Goal: Task Accomplishment & Management: Complete application form

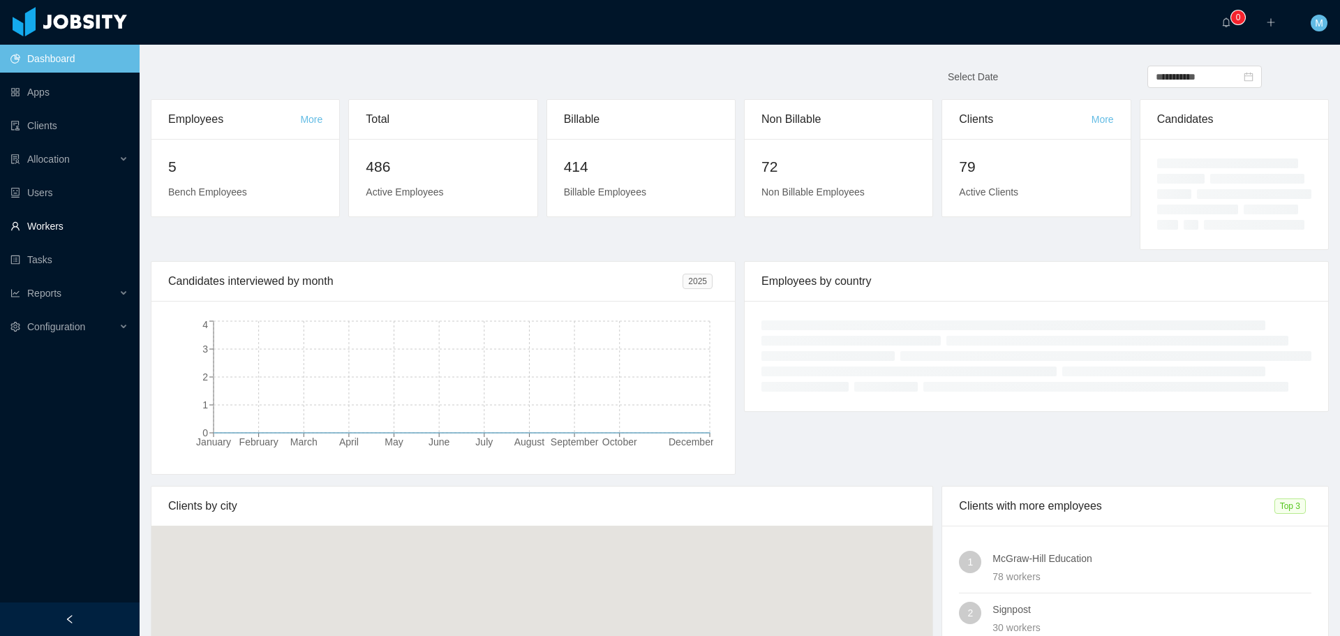
click at [63, 229] on link "Workers" at bounding box center [69, 226] width 118 height 28
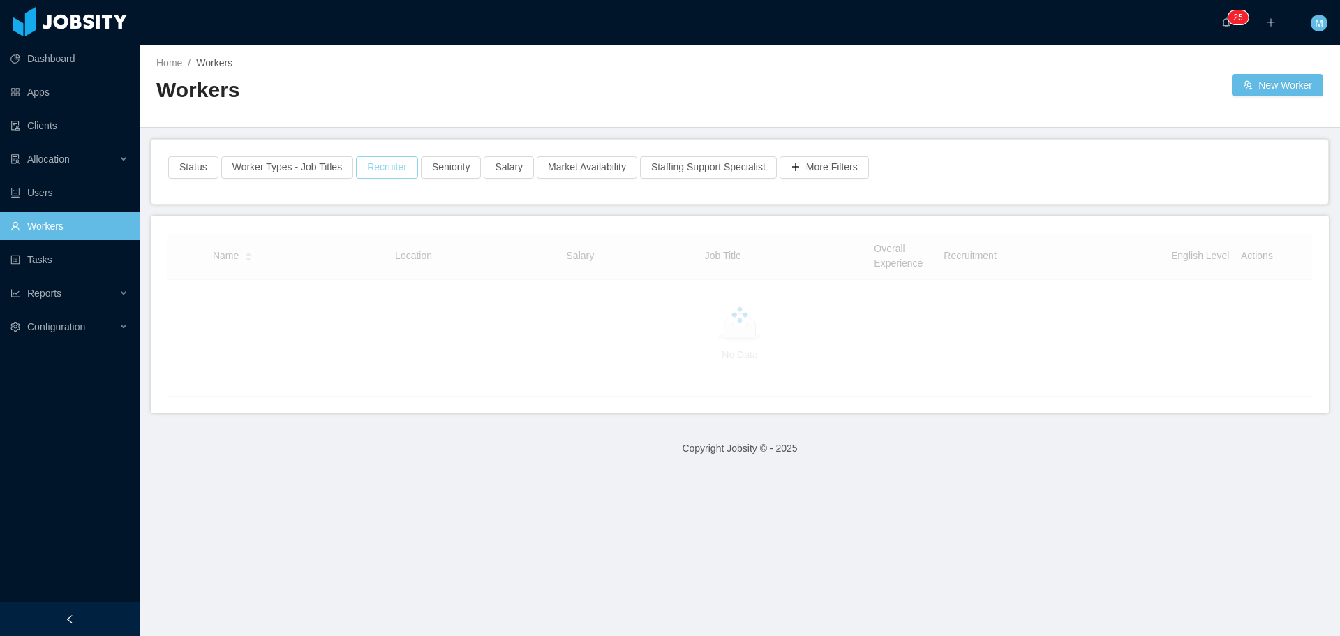
click at [381, 168] on button "Recruiter" at bounding box center [387, 167] width 62 height 22
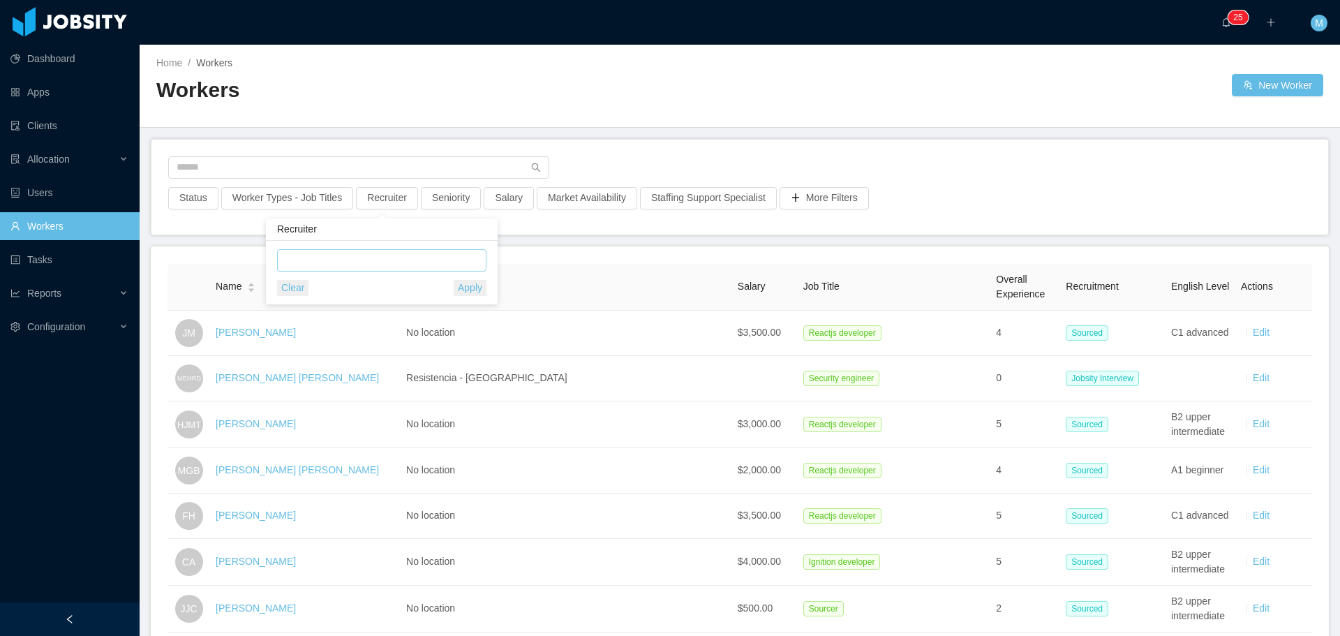
click at [341, 260] on div at bounding box center [379, 260] width 197 height 21
type input "******"
click at [417, 280] on li "Miguel Rodrigues" at bounding box center [381, 288] width 209 height 22
click at [476, 287] on button "Apply" at bounding box center [477, 288] width 33 height 16
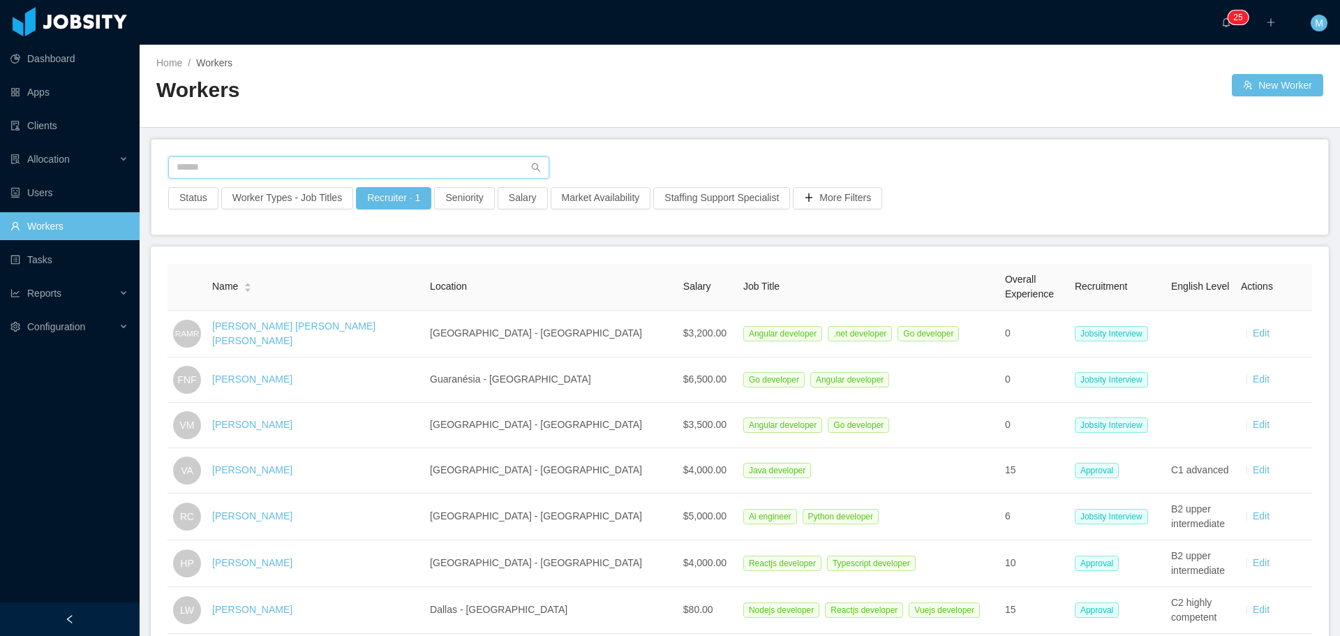
click at [295, 158] on input "text" at bounding box center [358, 167] width 381 height 22
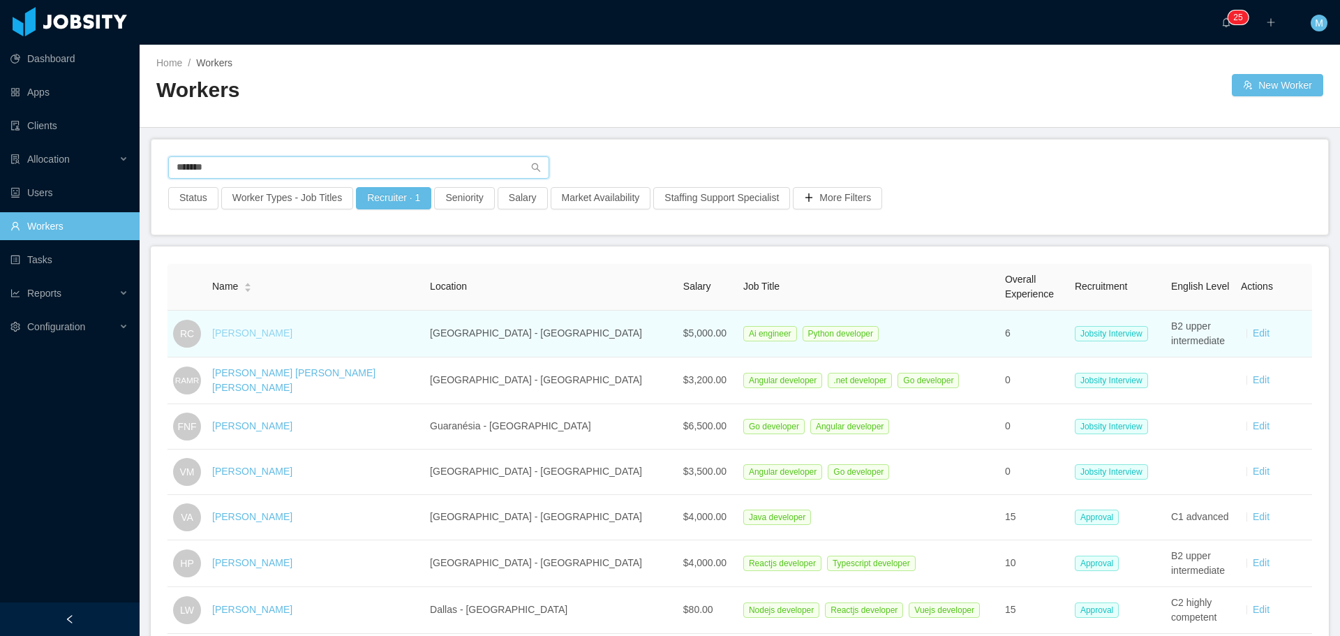
type input "*******"
click at [260, 331] on link "Ricardo Costa" at bounding box center [252, 332] width 80 height 11
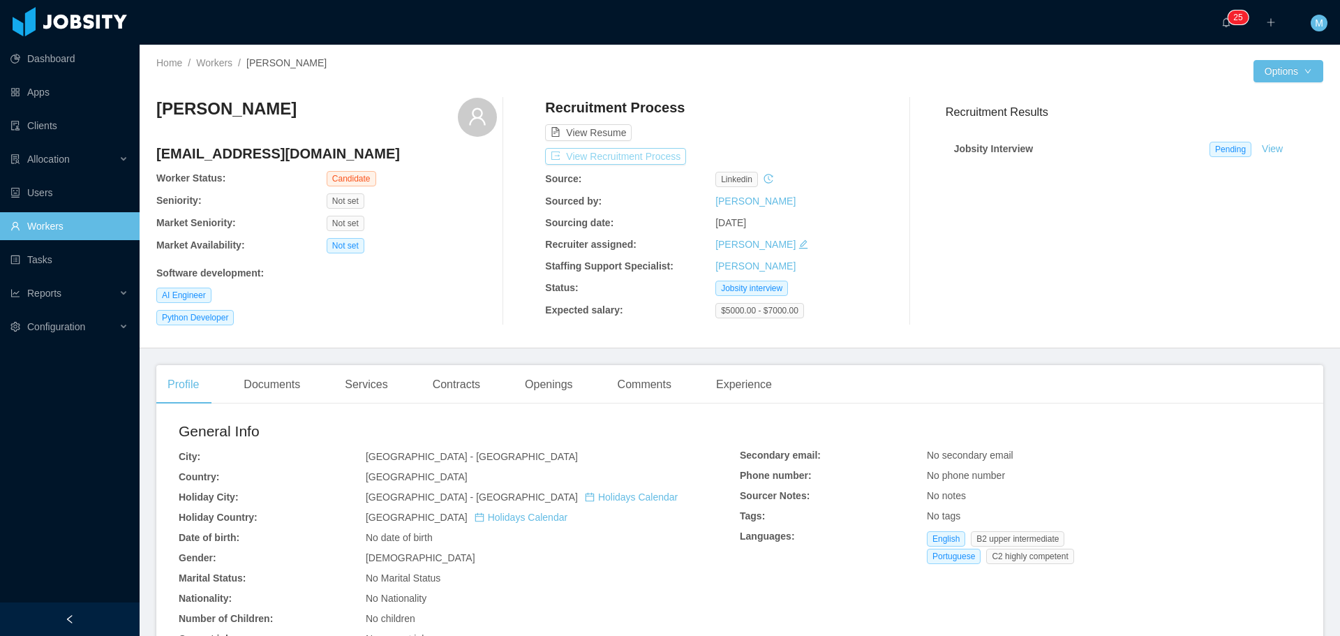
click at [616, 159] on button "View Recruitment Process" at bounding box center [615, 156] width 141 height 17
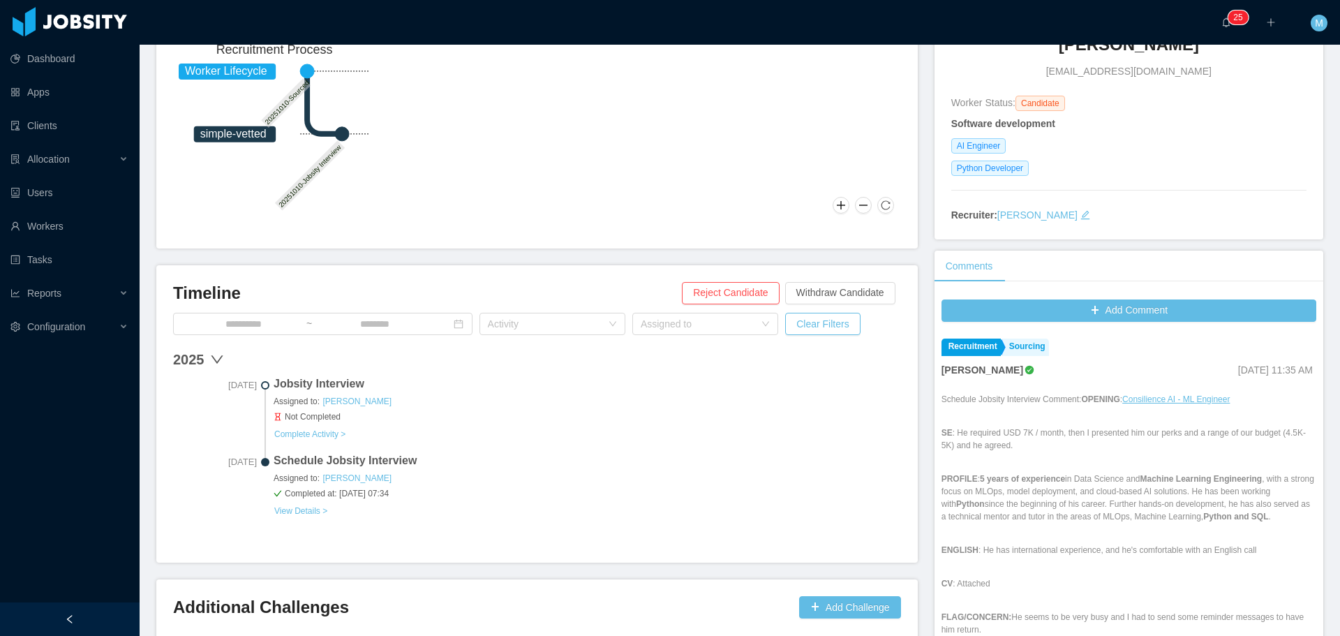
scroll to position [279, 0]
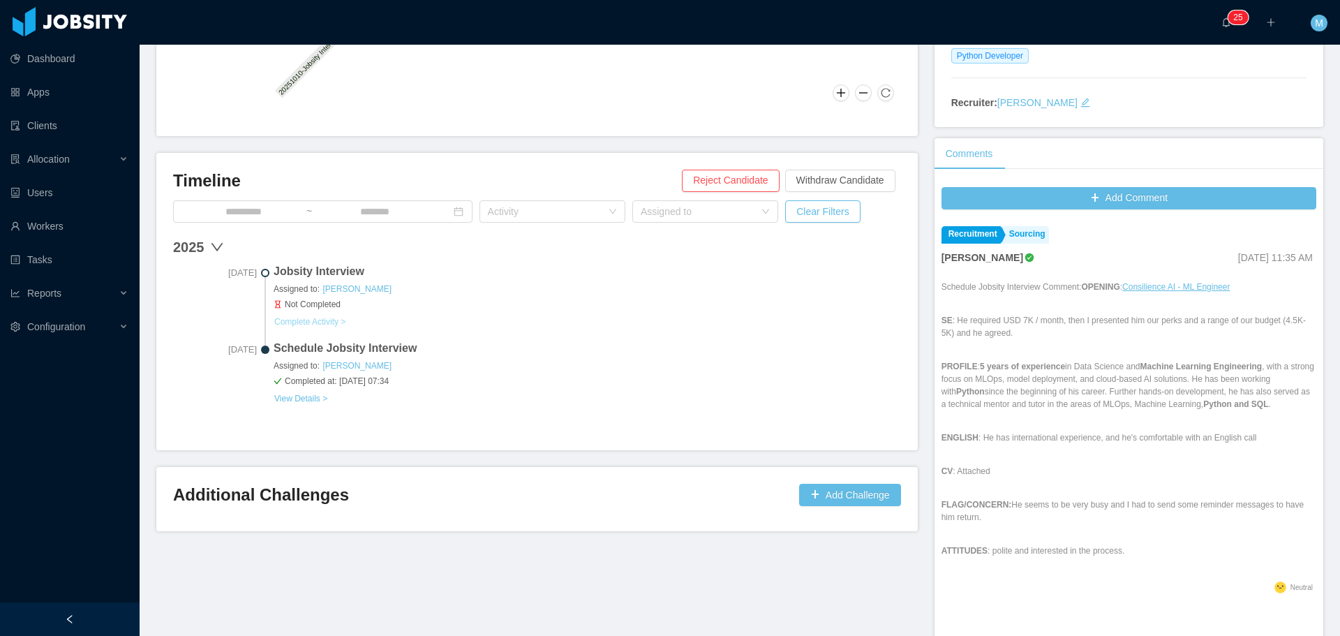
click at [318, 323] on button "Complete Activity >" at bounding box center [310, 321] width 73 height 11
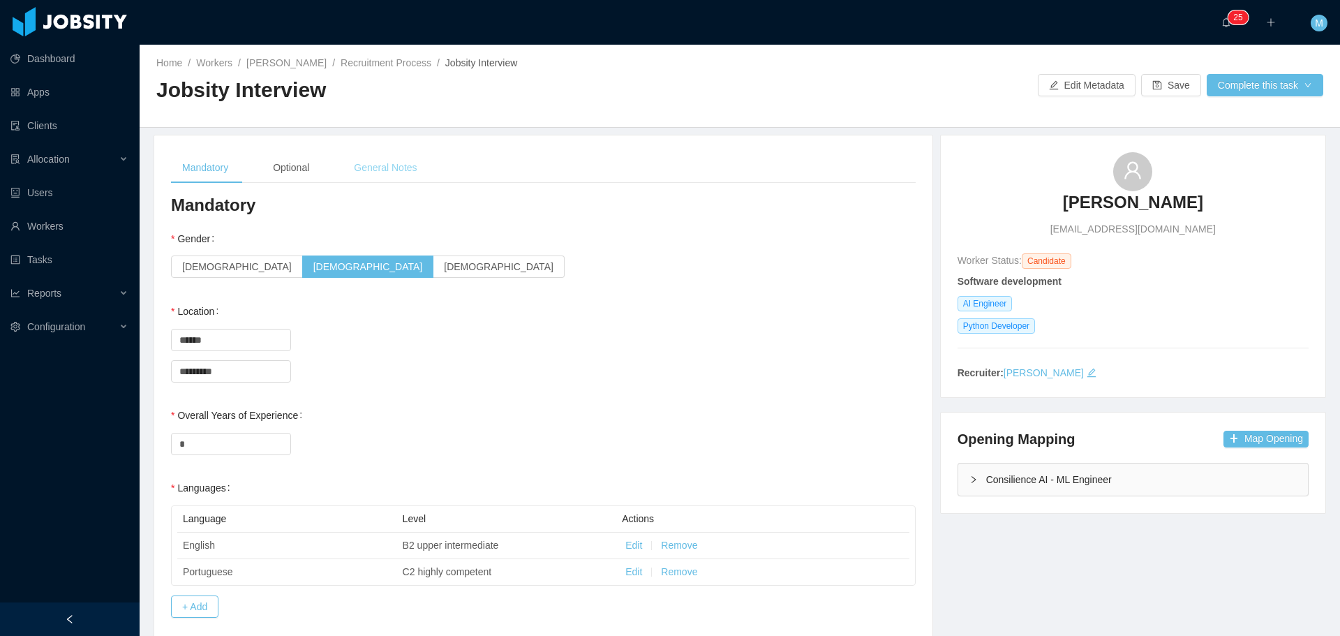
click at [379, 172] on div "General Notes" at bounding box center [385, 167] width 85 height 31
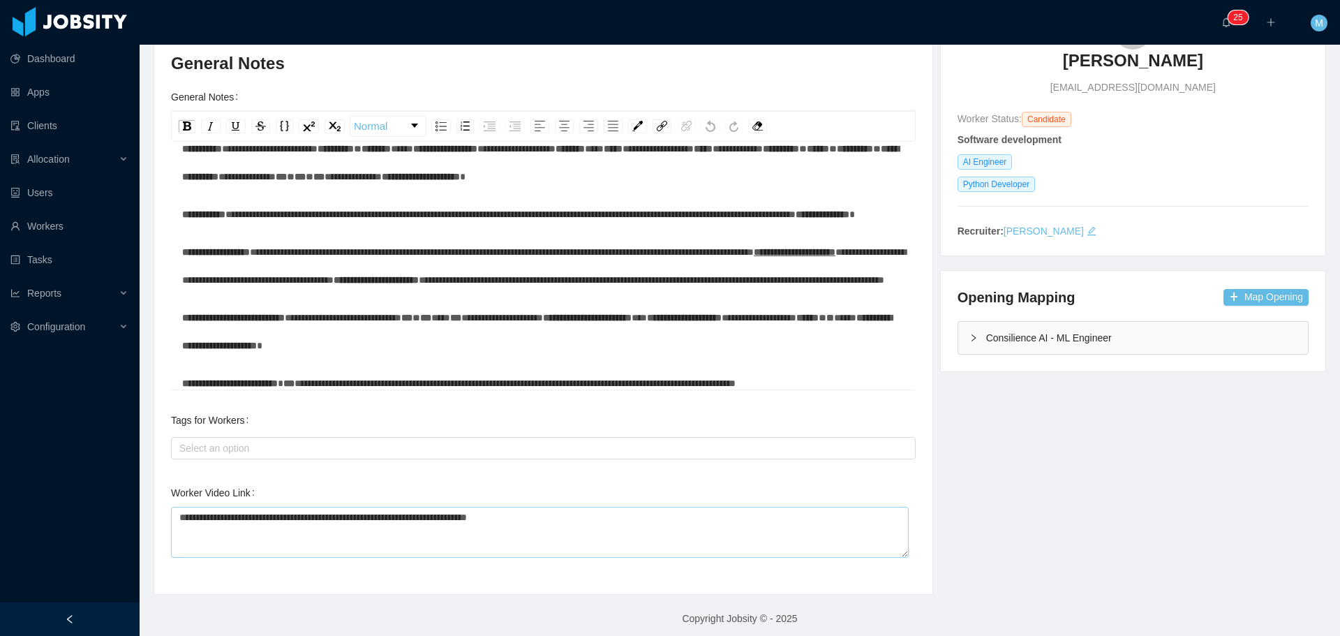
scroll to position [149, 0]
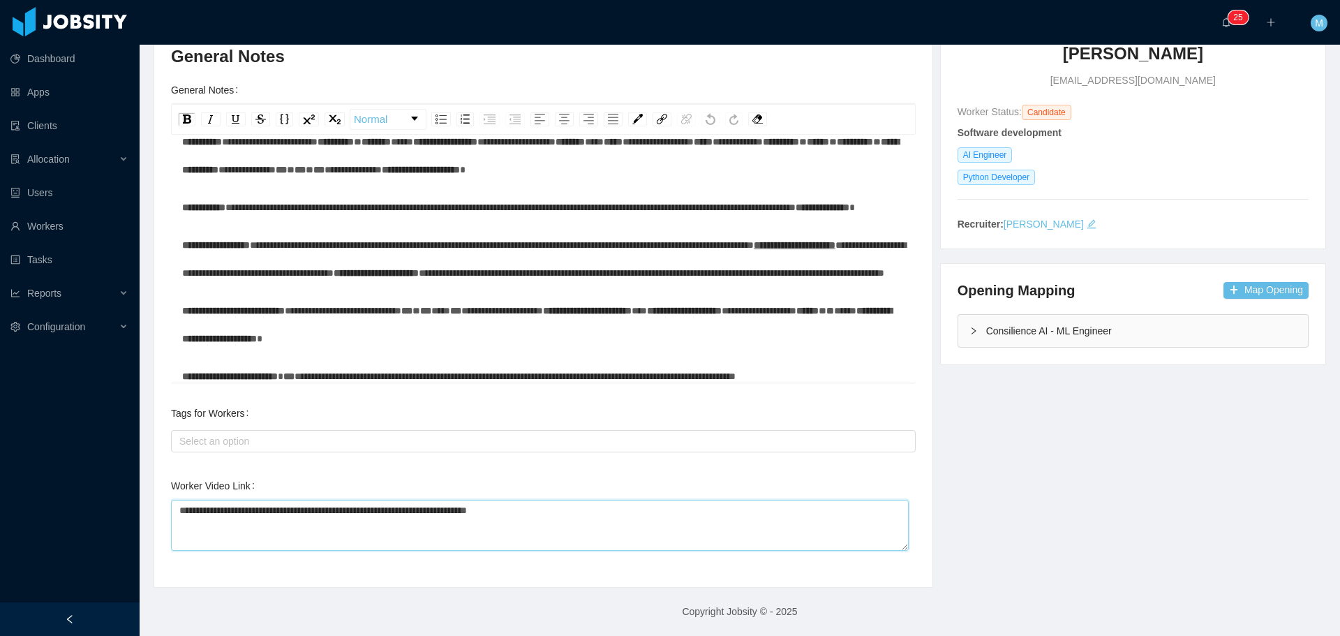
drag, startPoint x: 0, startPoint y: 478, endPoint x: 4, endPoint y: 469, distance: 10.0
click at [0, 470] on section "Dashboard Apps Clients Allocation Users Workers Tasks Reports Configuration ···…" at bounding box center [670, 318] width 1340 height 636
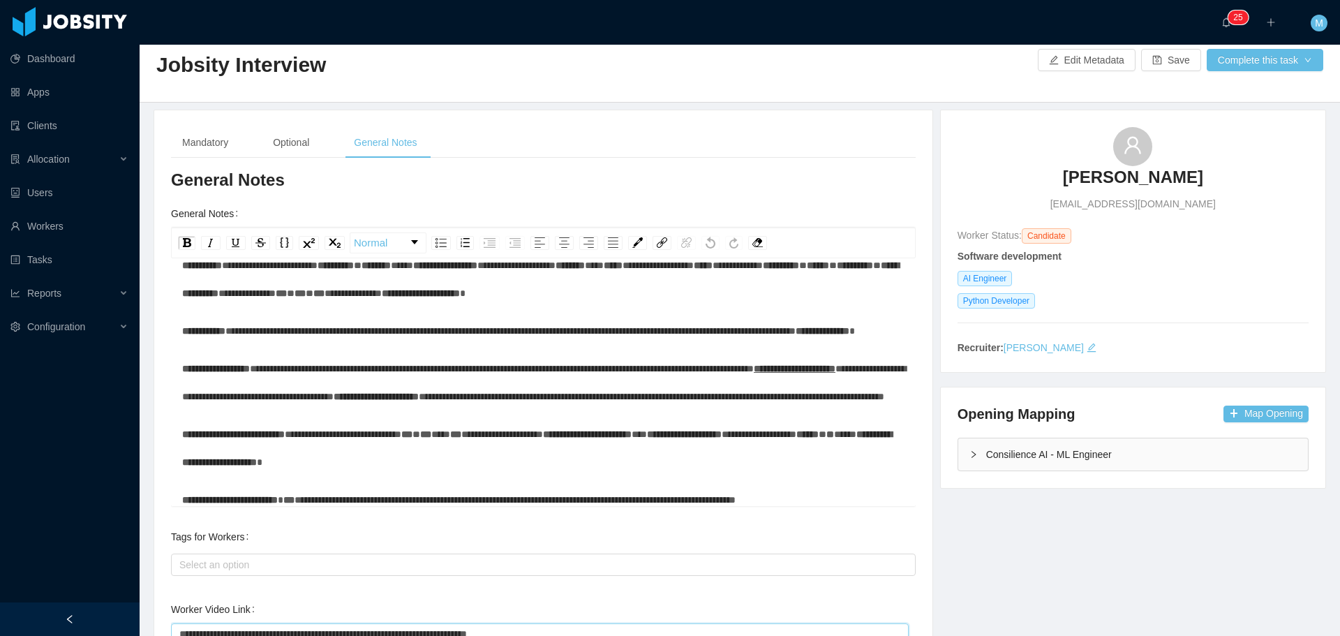
scroll to position [0, 0]
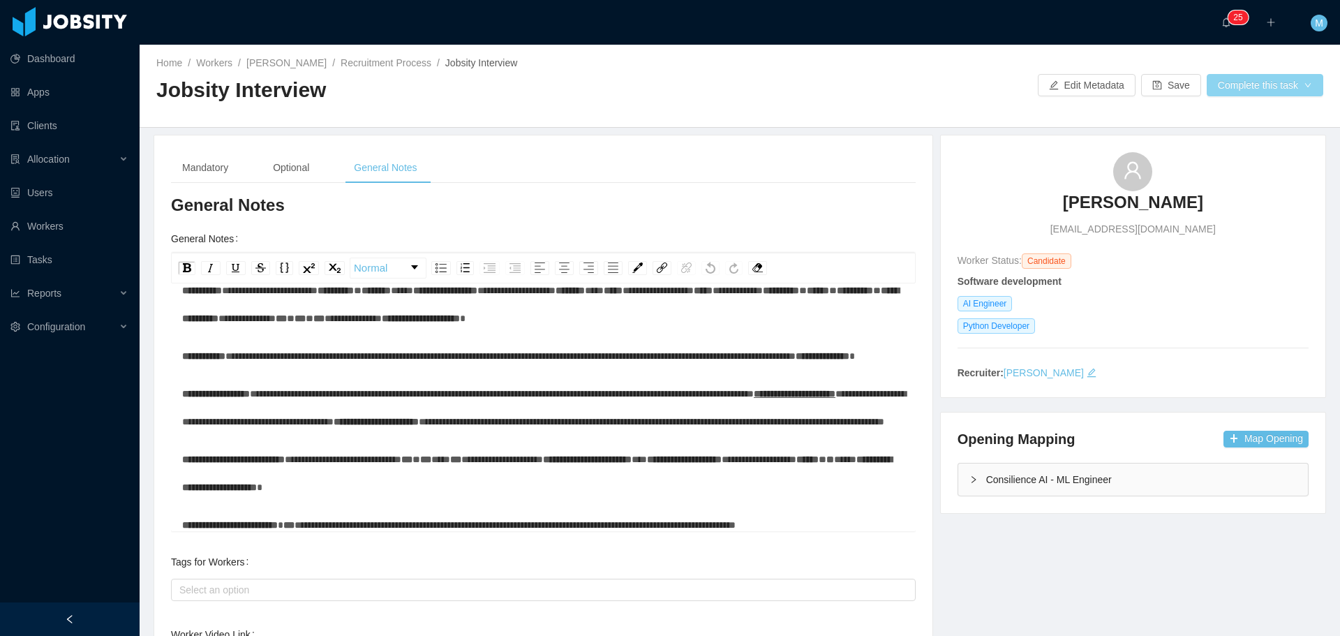
click at [1236, 95] on button "Complete this task" at bounding box center [1265, 85] width 117 height 22
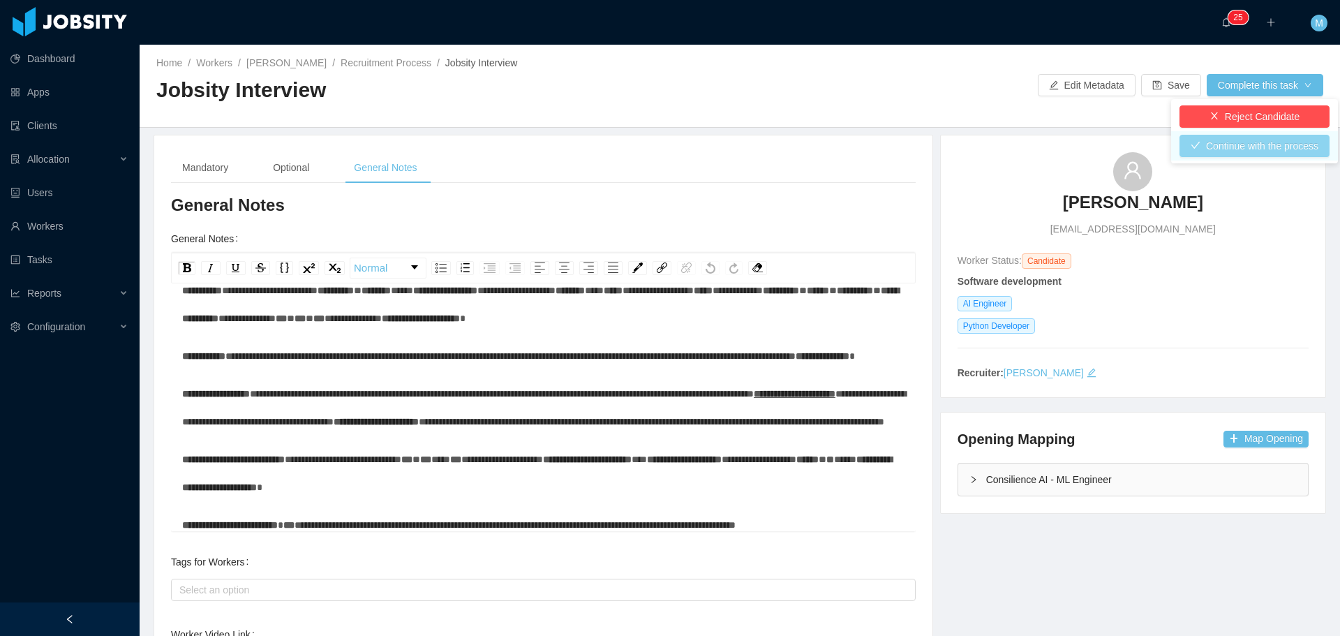
click at [1229, 139] on button "Continue with the process" at bounding box center [1255, 146] width 150 height 22
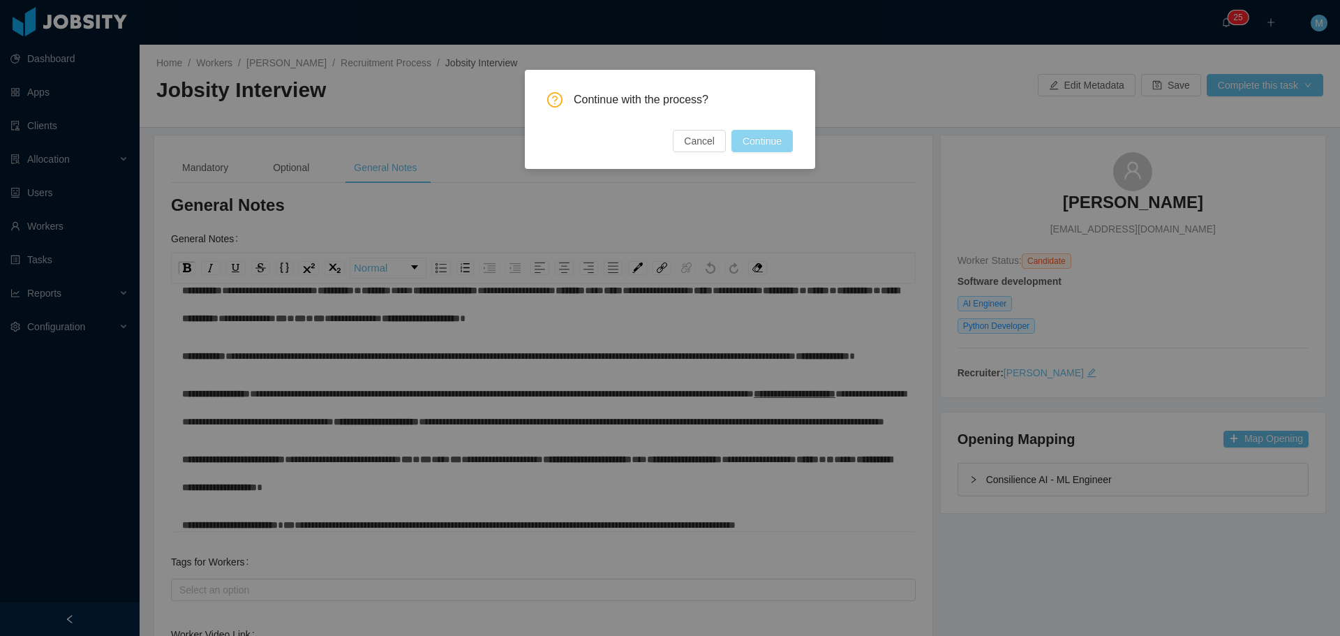
drag, startPoint x: 789, startPoint y: 131, endPoint x: 782, endPoint y: 116, distance: 16.9
click at [787, 128] on div "Continue with the process? Cancel Continue" at bounding box center [670, 122] width 246 height 60
click at [774, 144] on button "Continue" at bounding box center [762, 141] width 61 height 22
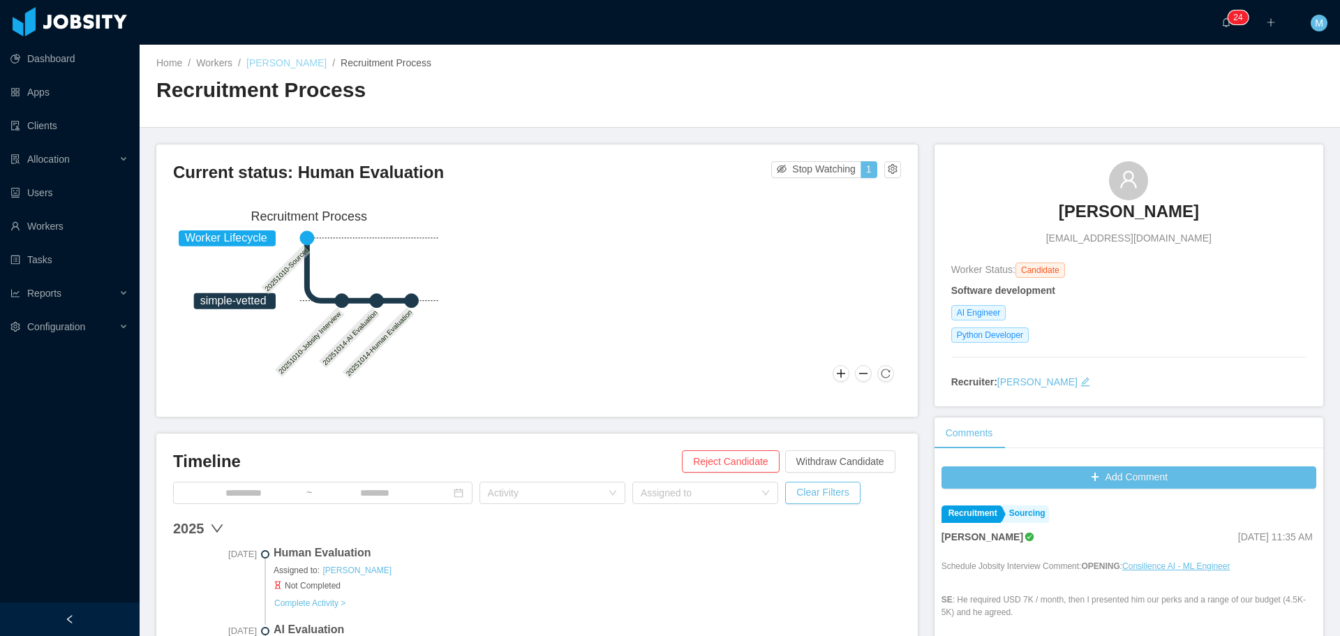
click at [276, 64] on link "Ricardo Costa" at bounding box center [286, 62] width 80 height 11
